Goal: Book appointment/travel/reservation

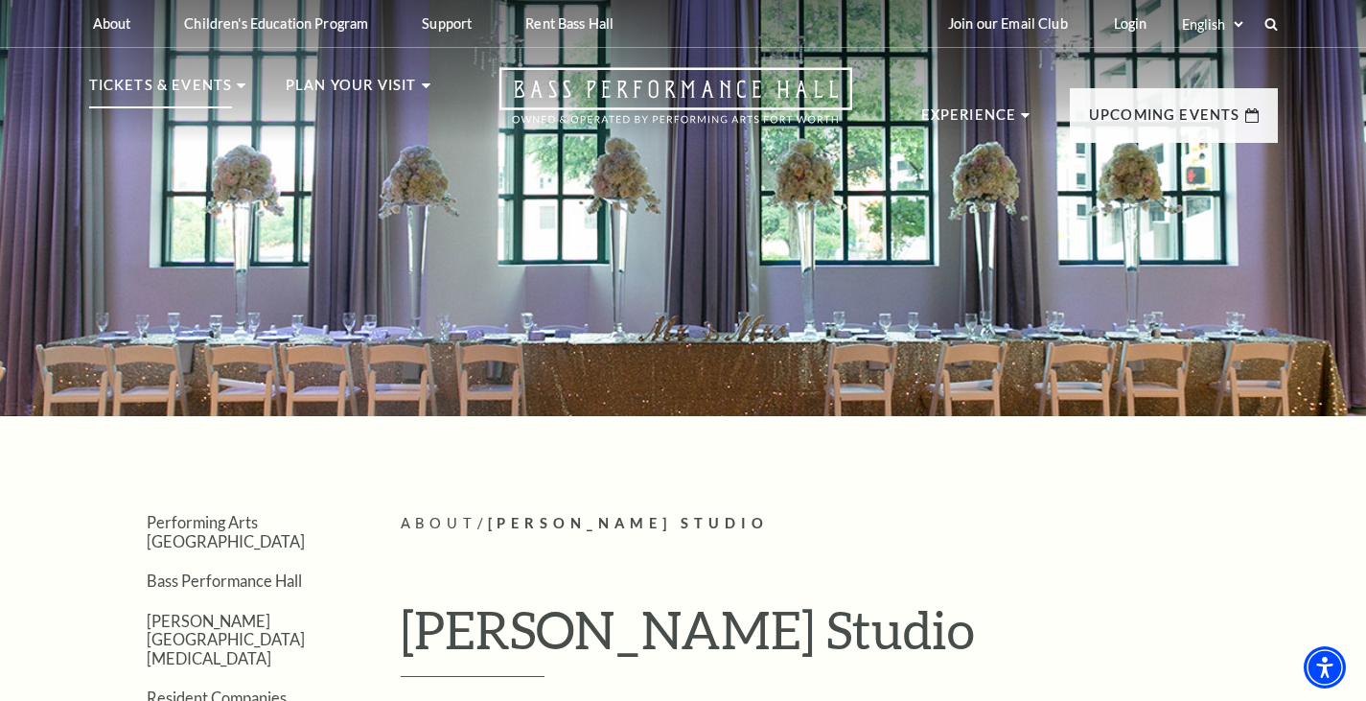
click at [191, 85] on p "Tickets & Events" at bounding box center [161, 91] width 144 height 35
click at [238, 85] on use at bounding box center [241, 85] width 9 height 5
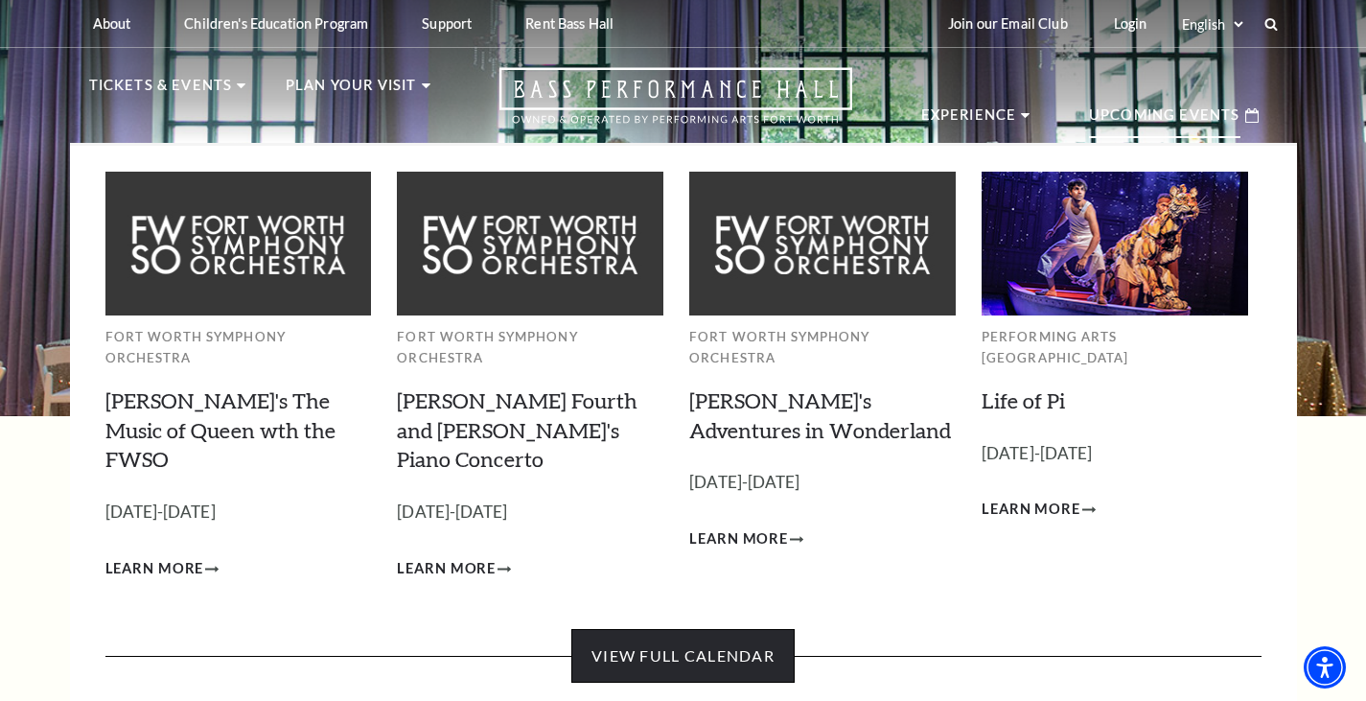
click at [695, 629] on link "View Full Calendar" at bounding box center [682, 656] width 223 height 54
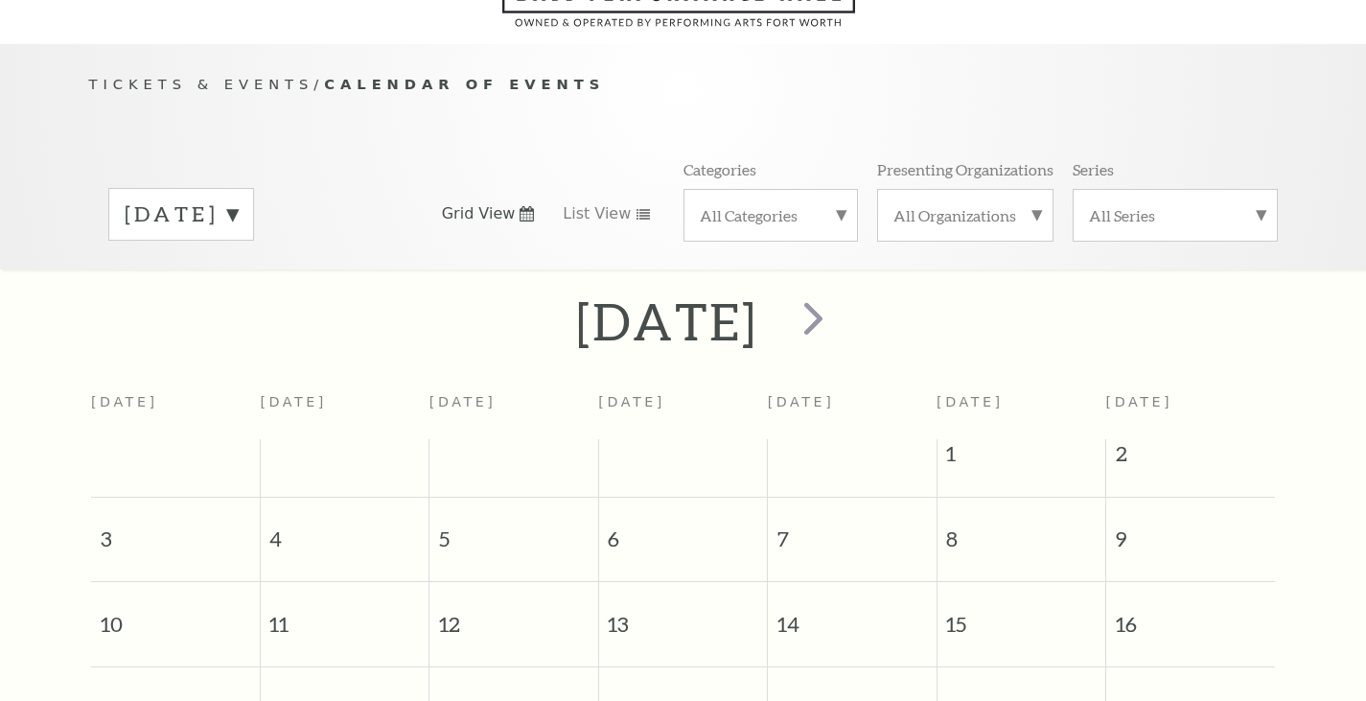
scroll to position [170, 0]
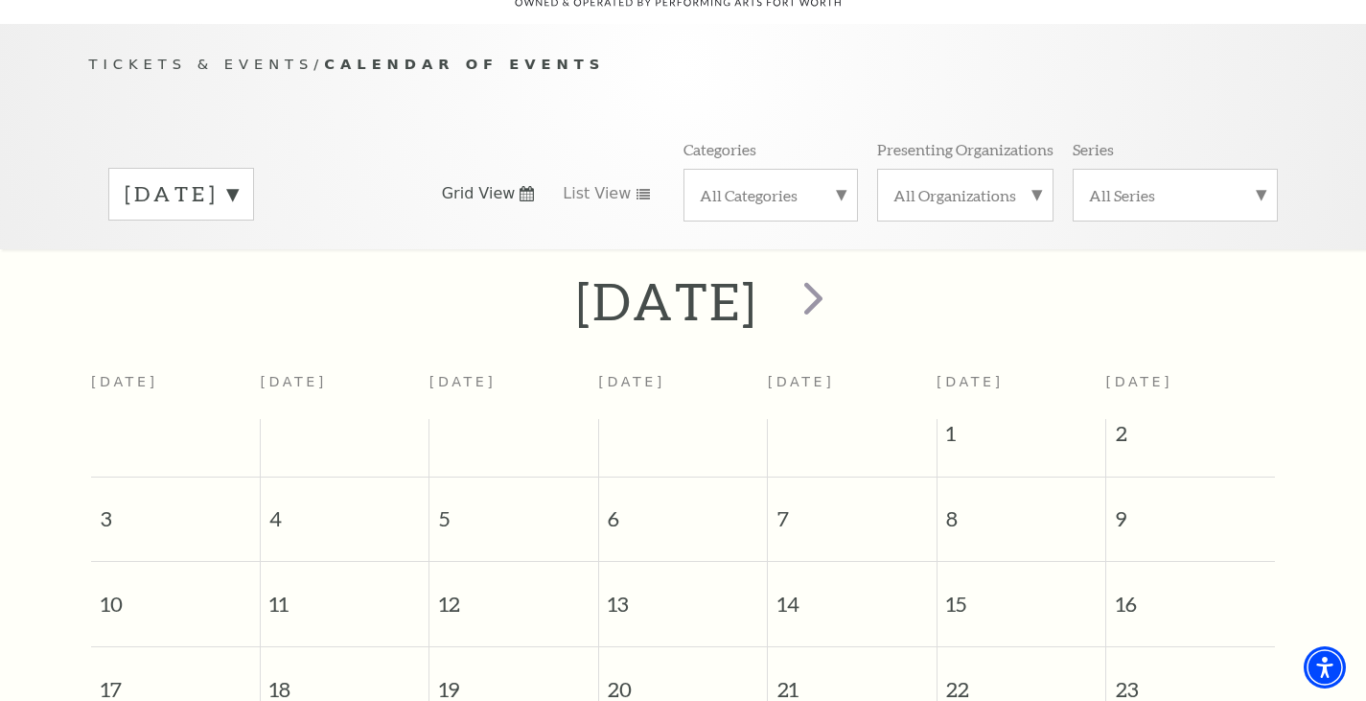
click at [834, 185] on label "All Categories" at bounding box center [771, 195] width 142 height 20
click at [769, 273] on label "Concert" at bounding box center [771, 289] width 142 height 32
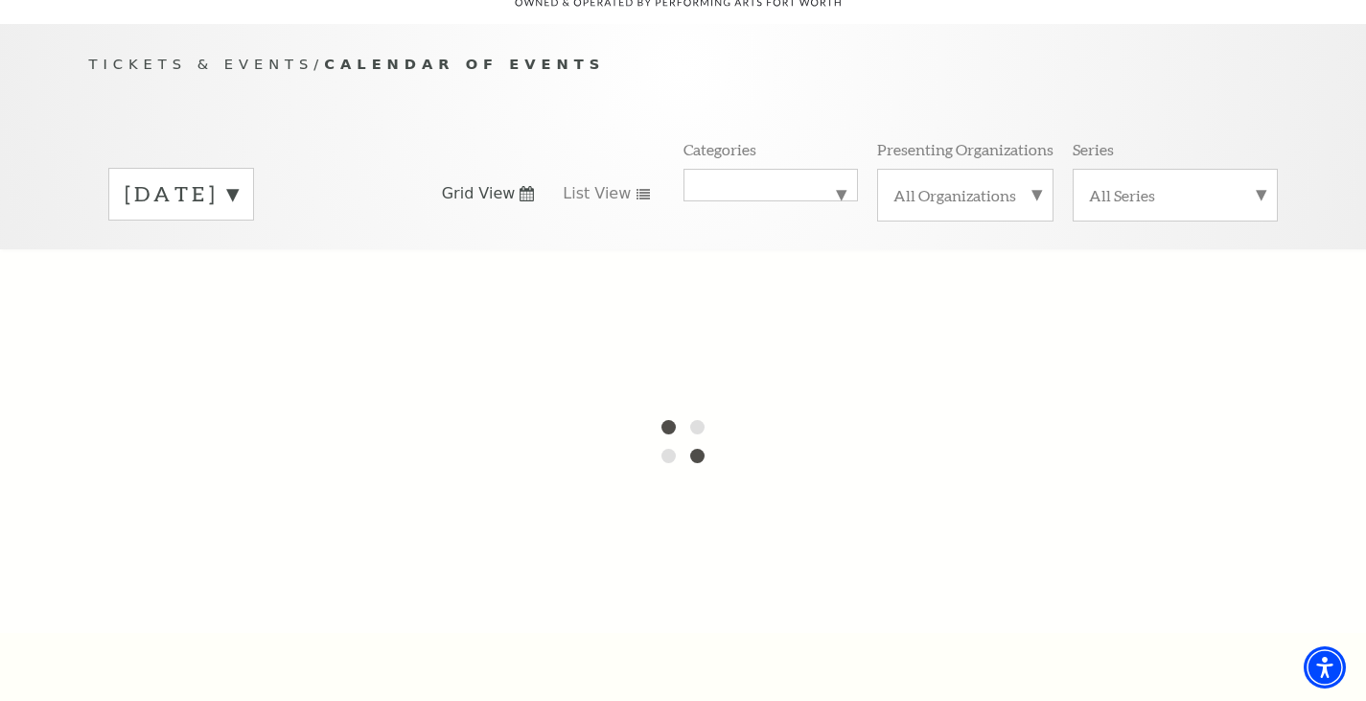
click at [1037, 169] on div "All Organizations" at bounding box center [965, 195] width 176 height 53
click at [1146, 290] on div at bounding box center [683, 440] width 1366 height 383
click at [1261, 170] on div "All Series" at bounding box center [1175, 195] width 205 height 53
click at [1261, 170] on div "All Series Broadway at the Bass Series presented by PNC Bank [PERSON_NAME] Stee…" at bounding box center [1175, 195] width 205 height 52
click at [1316, 402] on div at bounding box center [683, 440] width 1366 height 383
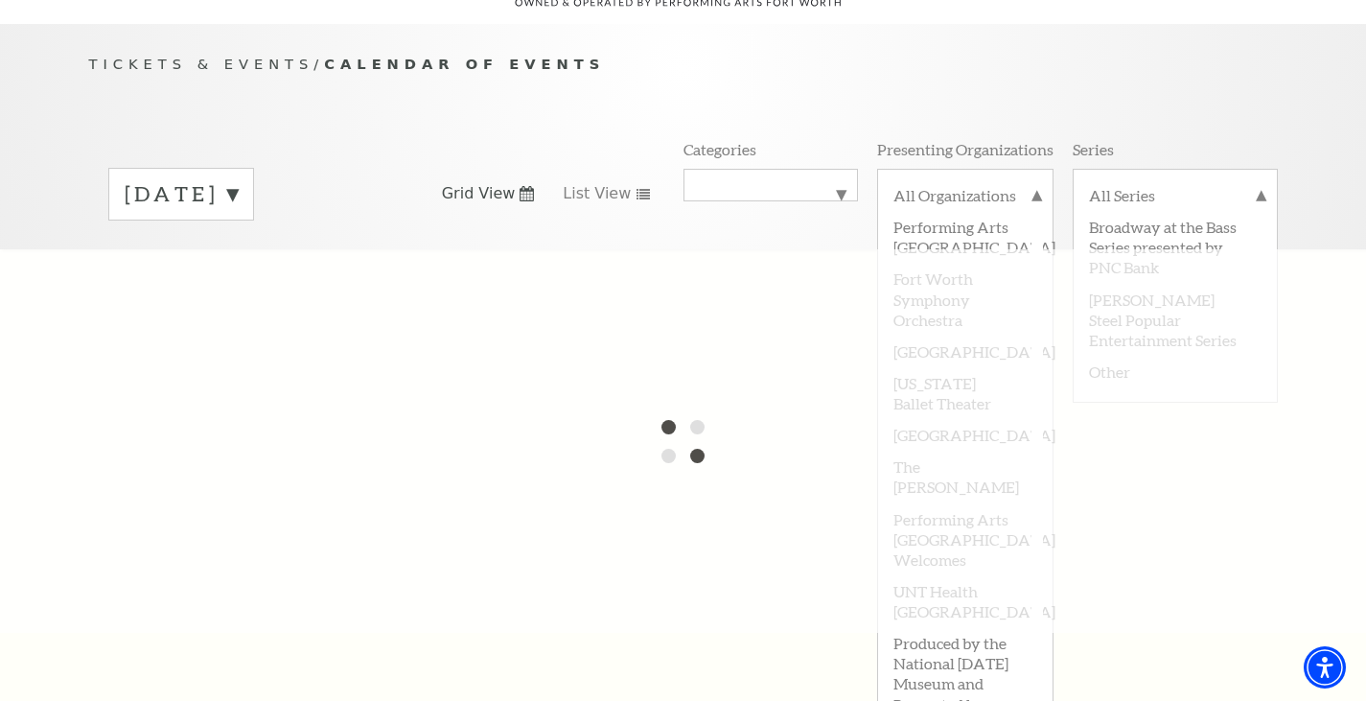
click at [509, 348] on div at bounding box center [683, 440] width 1366 height 383
click at [238, 179] on label "[DATE]" at bounding box center [181, 194] width 113 height 30
click at [238, 214] on label "[DATE]" at bounding box center [181, 234] width 113 height 41
